Goal: Transaction & Acquisition: Purchase product/service

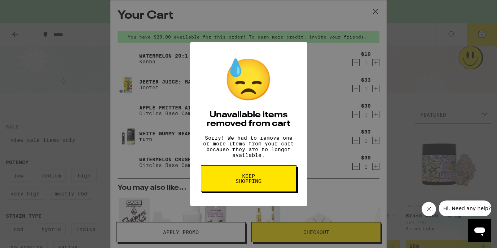
click at [245, 177] on span "Keep Shopping" at bounding box center [248, 179] width 37 height 10
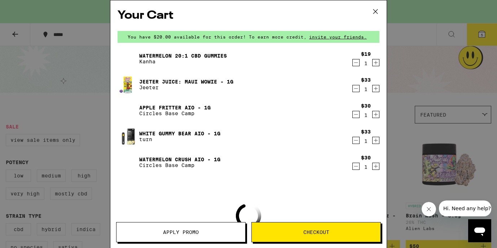
click at [376, 12] on icon at bounding box center [375, 11] width 11 height 11
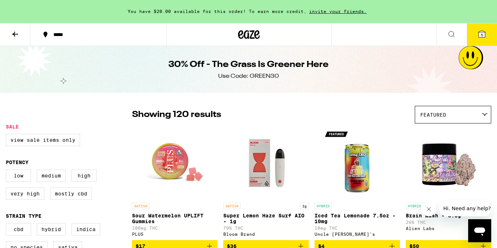
click at [255, 34] on icon at bounding box center [256, 34] width 5 height 9
